Goal: Task Accomplishment & Management: Manage account settings

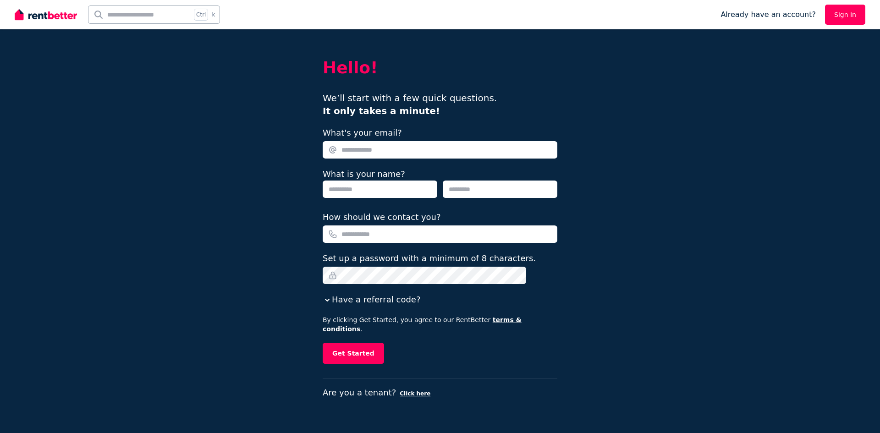
click at [837, 10] on link "Sign In" at bounding box center [845, 15] width 40 height 20
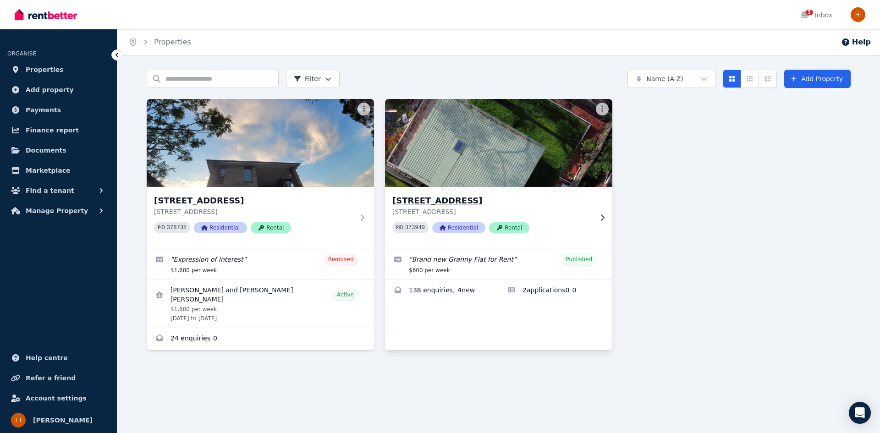
click at [555, 209] on p "[STREET_ADDRESS]" at bounding box center [492, 211] width 200 height 9
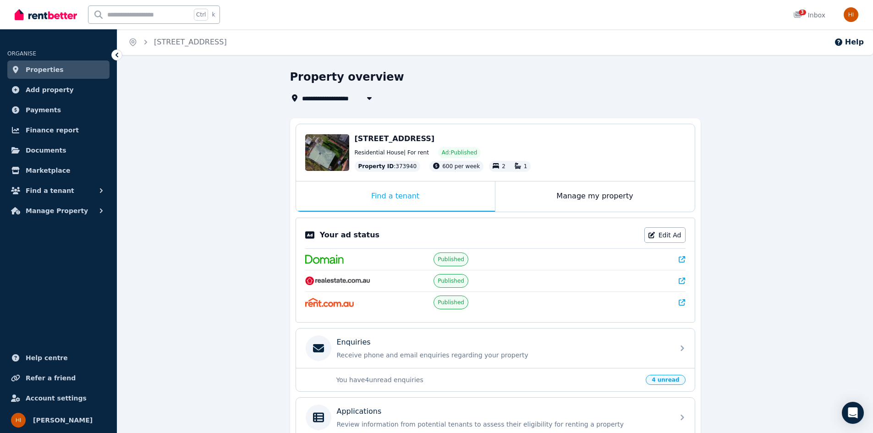
scroll to position [137, 0]
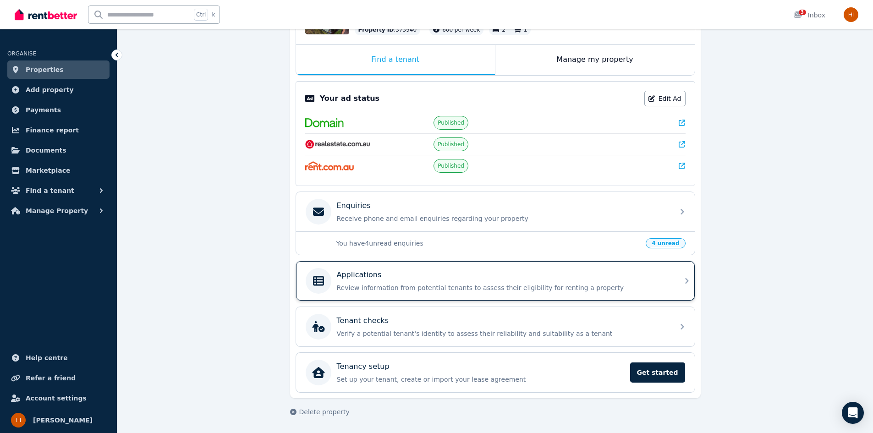
click at [563, 276] on div "Applications" at bounding box center [503, 275] width 332 height 11
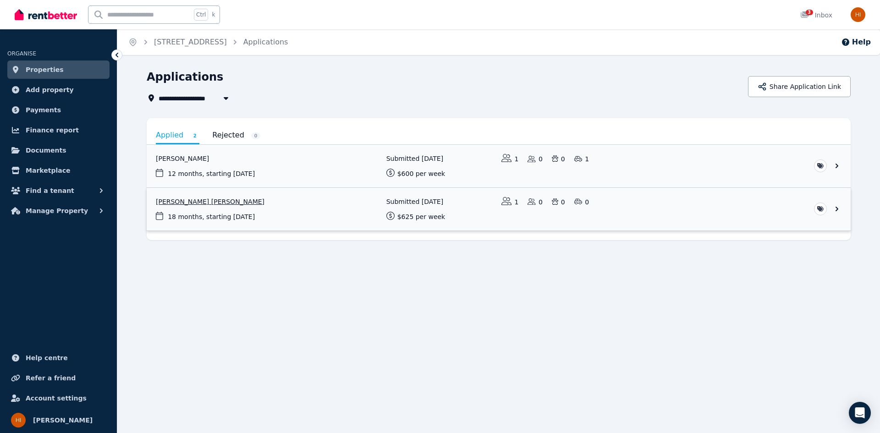
click at [256, 200] on link "View application: Tieu Bang Nguyen" at bounding box center [499, 209] width 704 height 43
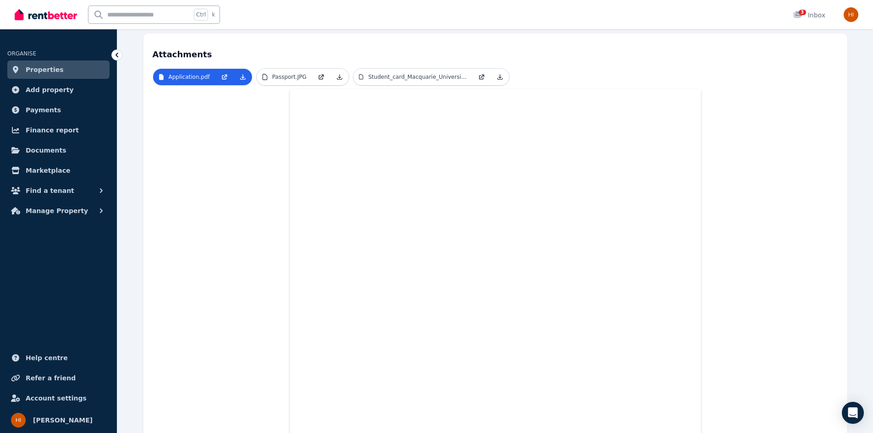
scroll to position [138, 0]
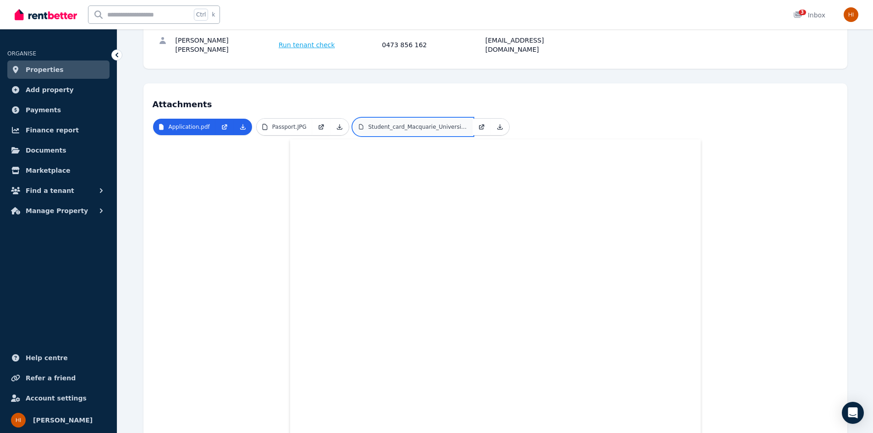
click at [390, 123] on p "Student_card_Macquarie_University.pdf" at bounding box center [417, 126] width 99 height 7
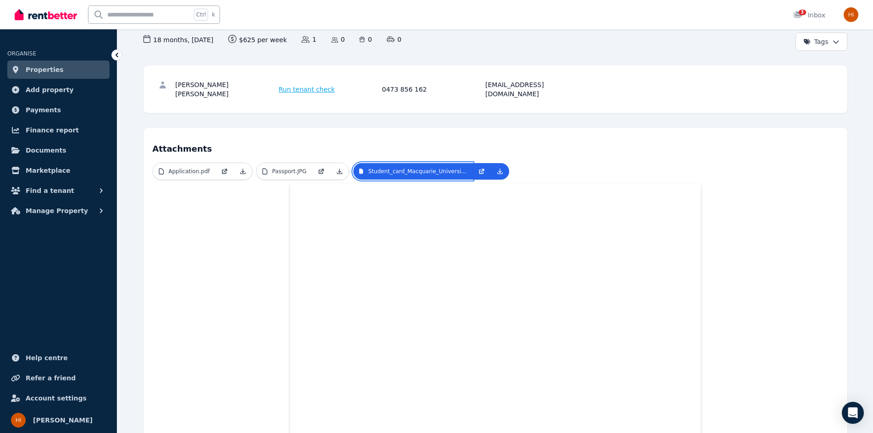
scroll to position [77, 0]
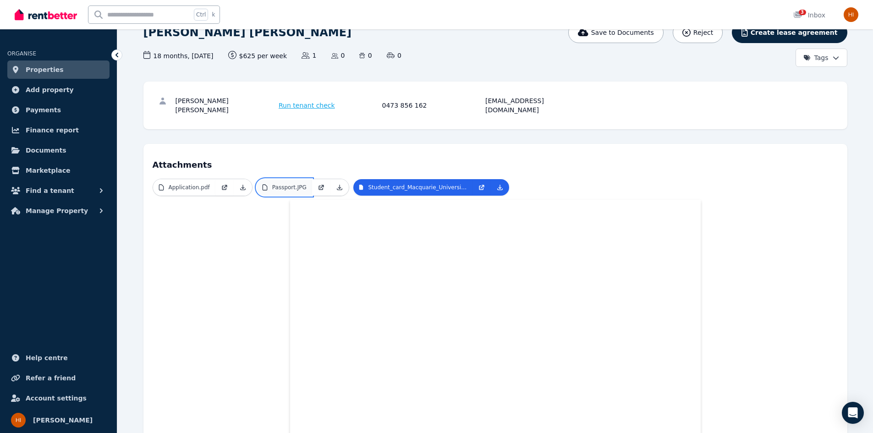
click at [275, 184] on p "Passport.JPG" at bounding box center [289, 187] width 34 height 7
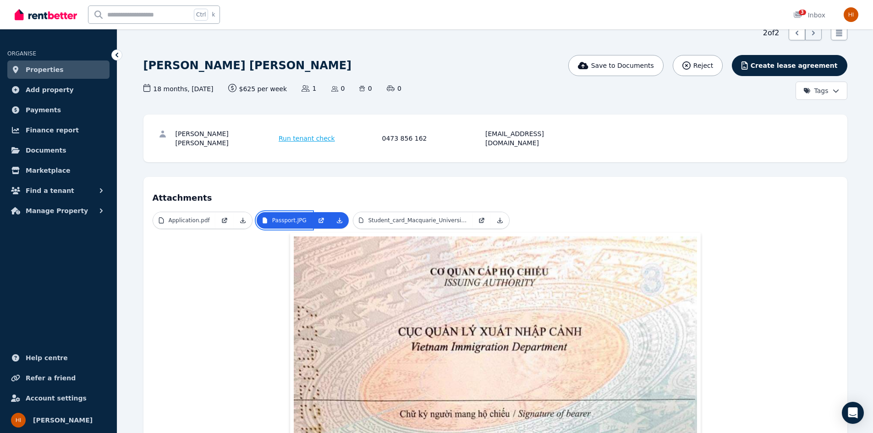
scroll to position [38, 0]
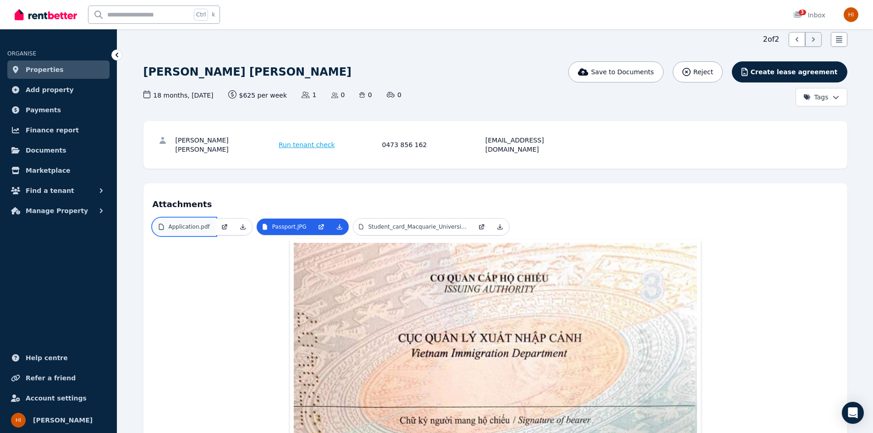
click at [182, 219] on link "Application.pdf" at bounding box center [184, 227] width 62 height 17
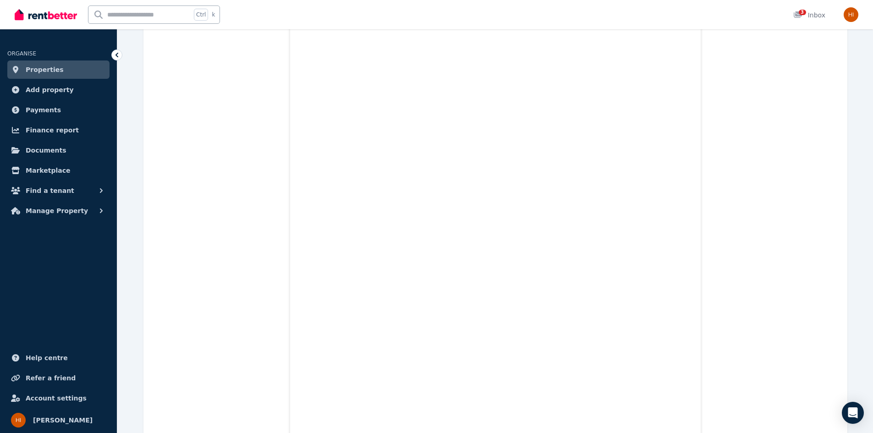
scroll to position [2743, 0]
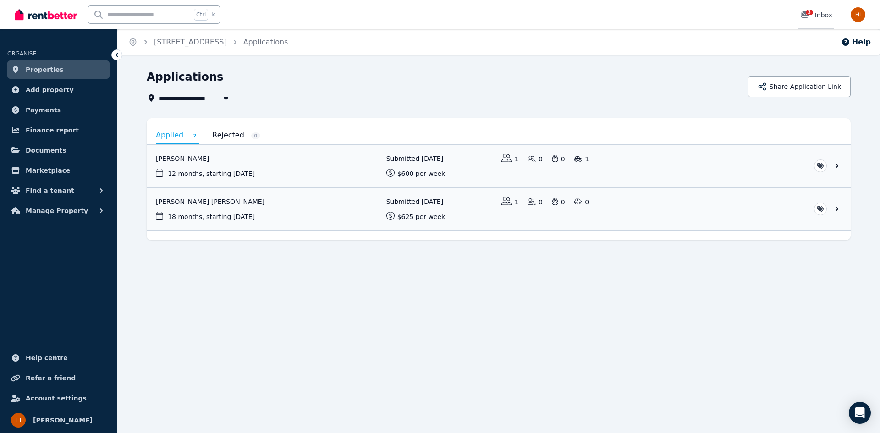
click at [818, 16] on div "3 Inbox" at bounding box center [816, 15] width 32 height 9
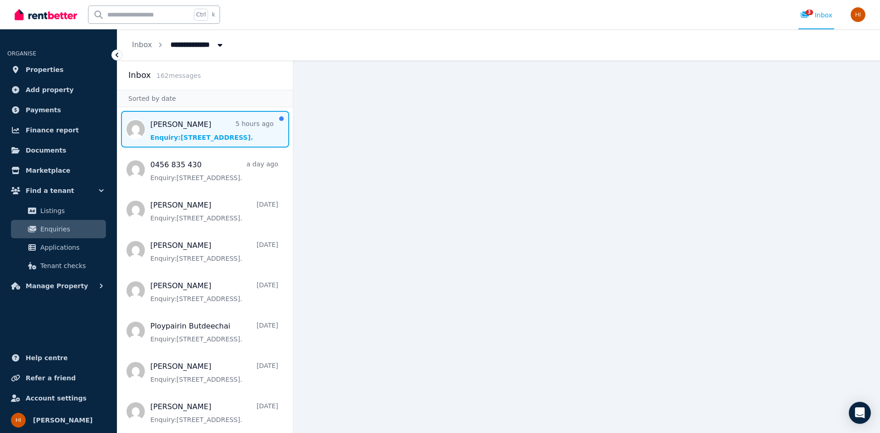
click at [175, 143] on span "Message list" at bounding box center [205, 129] width 176 height 37
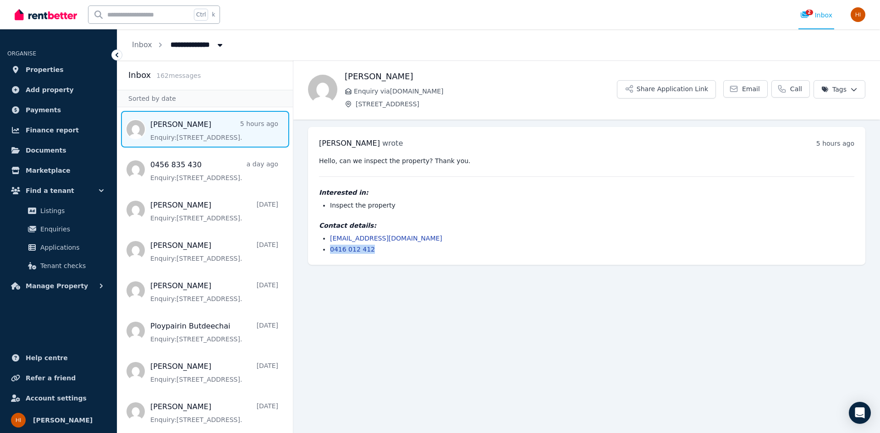
drag, startPoint x: 371, startPoint y: 249, endPoint x: 329, endPoint y: 246, distance: 42.8
click at [329, 246] on ul "[EMAIL_ADDRESS][DOMAIN_NAME] 0416 012 412" at bounding box center [586, 244] width 535 height 20
copy link "0416 012 412"
click at [437, 296] on main "Back [PERSON_NAME] Enquiry via [DOMAIN_NAME] [STREET_ADDRESS] Share Application…" at bounding box center [586, 247] width 587 height 373
drag, startPoint x: 403, startPoint y: 242, endPoint x: 331, endPoint y: 241, distance: 72.4
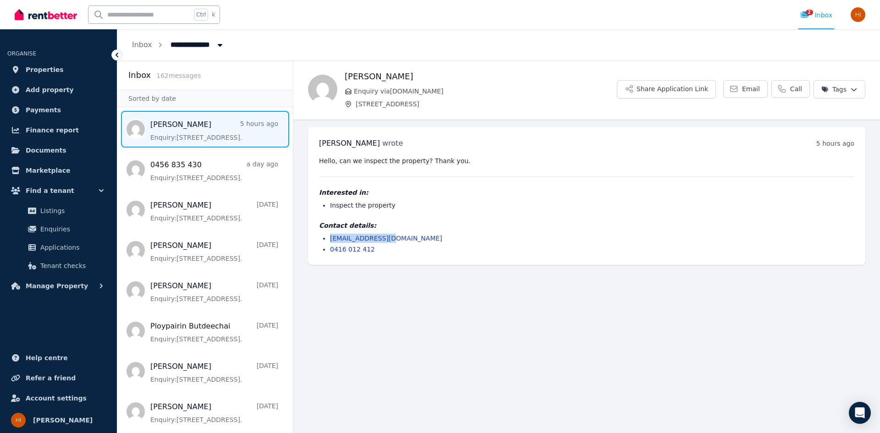
click at [331, 241] on li "[EMAIL_ADDRESS][DOMAIN_NAME]" at bounding box center [592, 238] width 524 height 9
copy link "[EMAIL_ADDRESS][DOMAIN_NAME]"
